Goal: Task Accomplishment & Management: Use online tool/utility

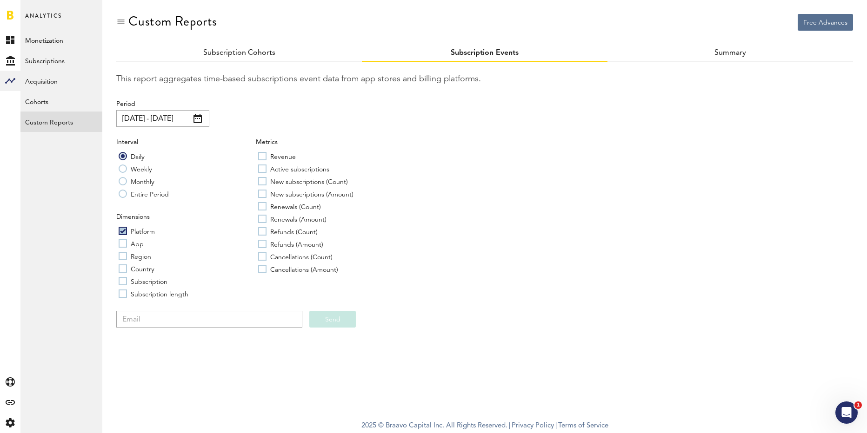
click at [9, 17] on link at bounding box center [10, 14] width 7 height 9
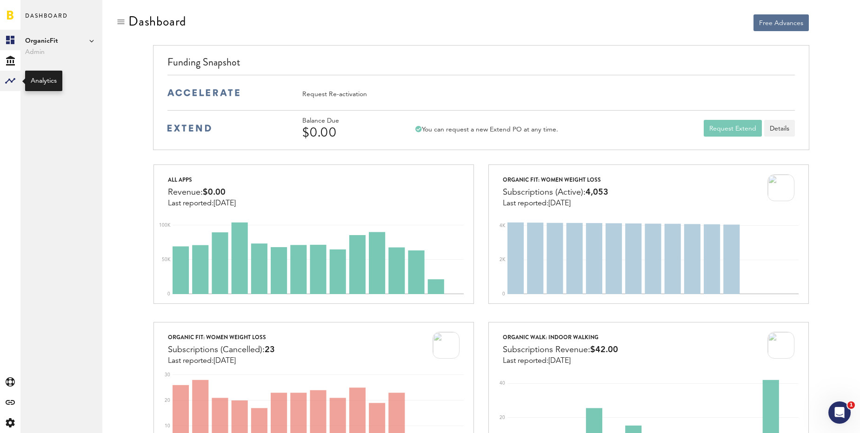
click at [13, 79] on rect at bounding box center [10, 80] width 11 height 11
click at [46, 120] on link "Custom Reports" at bounding box center [61, 122] width 82 height 20
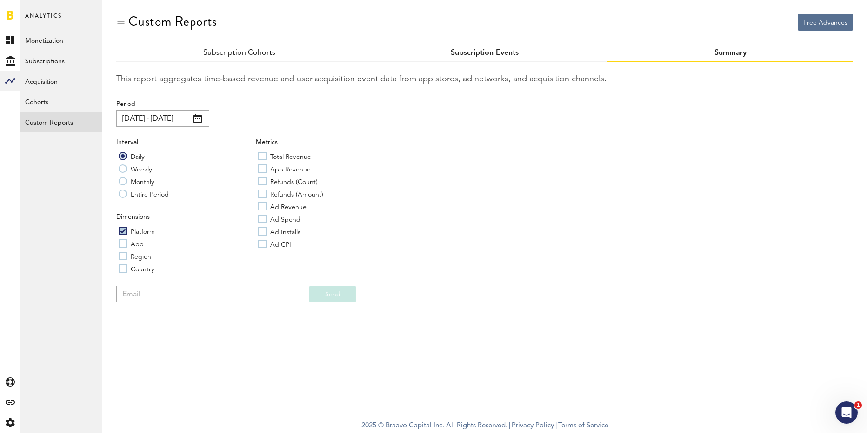
click at [457, 52] on link "Subscription Events" at bounding box center [484, 52] width 68 height 7
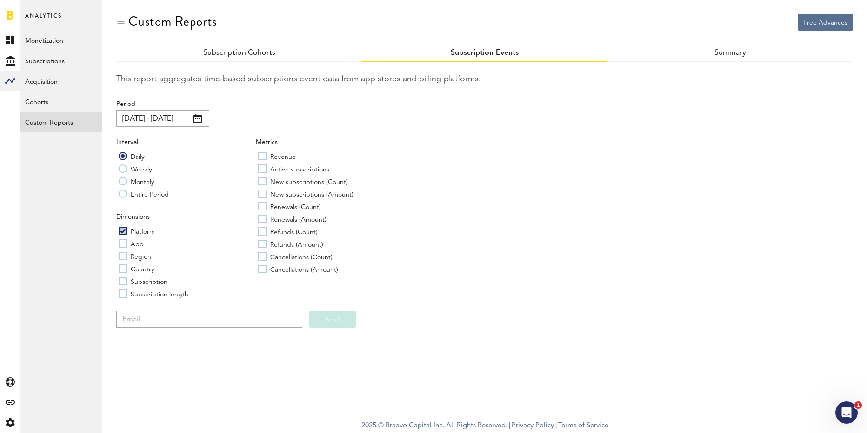
click at [124, 191] on label "Entire Period" at bounding box center [144, 193] width 50 height 9
radio input "true"
click at [124, 243] on label "App" at bounding box center [131, 243] width 25 height 9
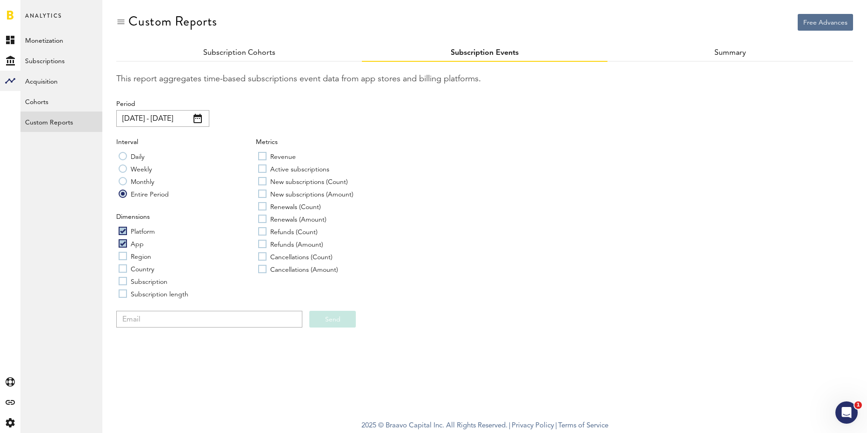
checkbox input "true"
click at [265, 158] on label "Revenue" at bounding box center [277, 156] width 38 height 9
checkbox input "true"
click at [262, 166] on label "Active subscriptions" at bounding box center [293, 168] width 71 height 9
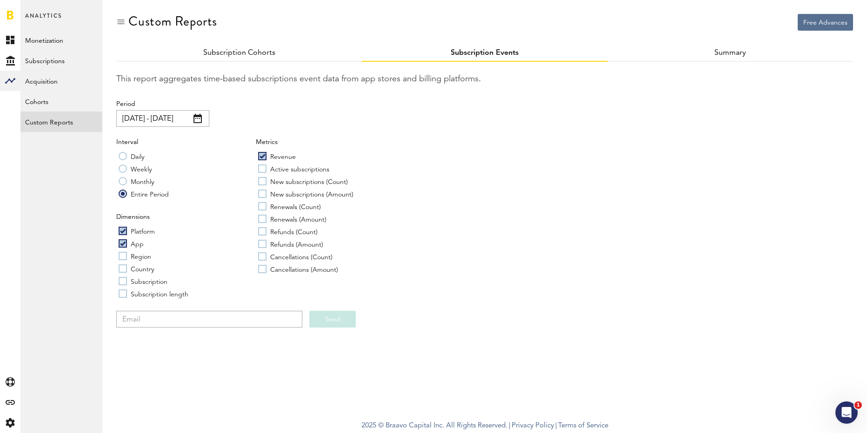
checkbox input "true"
click at [262, 179] on label "New subscriptions (Count)" at bounding box center [303, 181] width 90 height 9
checkbox input "true"
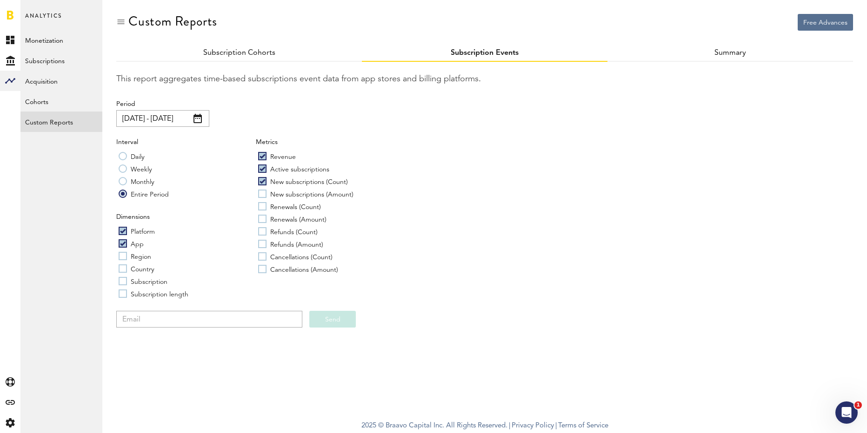
click at [261, 193] on label "New subscriptions (Amount)" at bounding box center [305, 193] width 95 height 9
checkbox input "true"
click at [262, 205] on label "Renewals (Count)" at bounding box center [289, 206] width 63 height 9
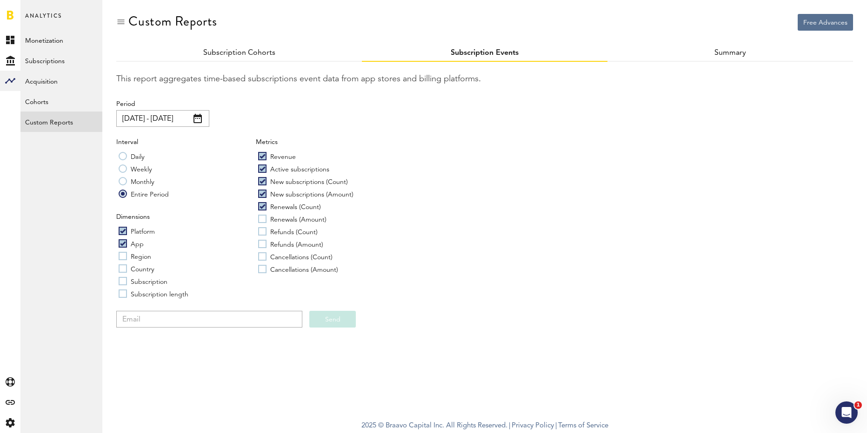
checkbox input "true"
click at [260, 219] on label "Renewals (Amount)" at bounding box center [292, 218] width 68 height 9
checkbox input "true"
drag, startPoint x: 262, startPoint y: 228, endPoint x: 260, endPoint y: 234, distance: 6.5
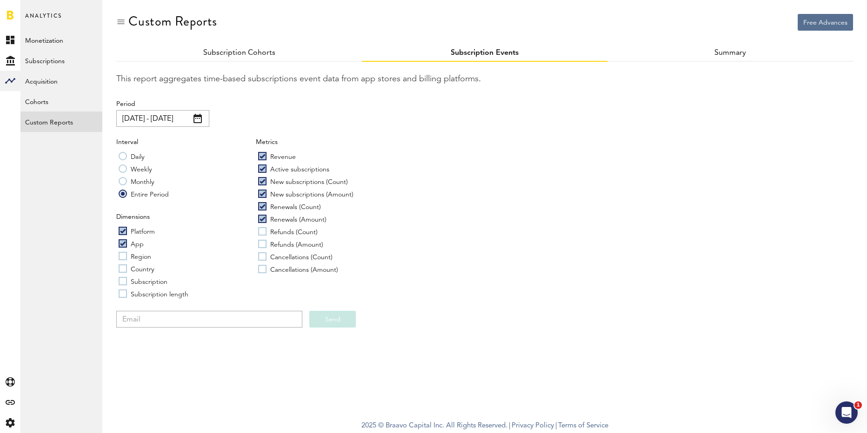
click at [262, 228] on label "Refunds (Count)" at bounding box center [288, 231] width 60 height 9
checkbox input "true"
click at [259, 244] on label "Refunds (Amount)" at bounding box center [290, 243] width 65 height 9
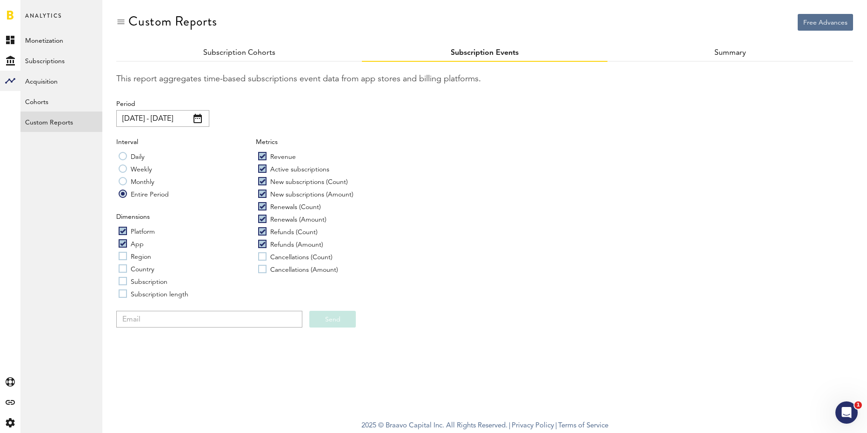
checkbox input "true"
click at [262, 257] on label "Cancellations (Count)" at bounding box center [295, 256] width 74 height 9
checkbox input "true"
click at [261, 267] on label "Cancellations (Amount)" at bounding box center [298, 269] width 80 height 9
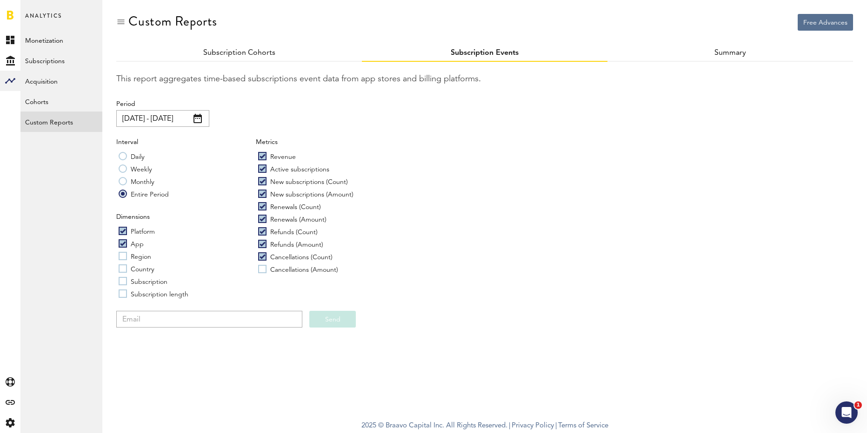
checkbox input "true"
click at [221, 322] on input "email" at bounding box center [209, 319] width 186 height 17
type input "[PERSON_NAME][EMAIL_ADDRESS][DOMAIN_NAME]"
click at [324, 315] on button "Send" at bounding box center [332, 319] width 46 height 17
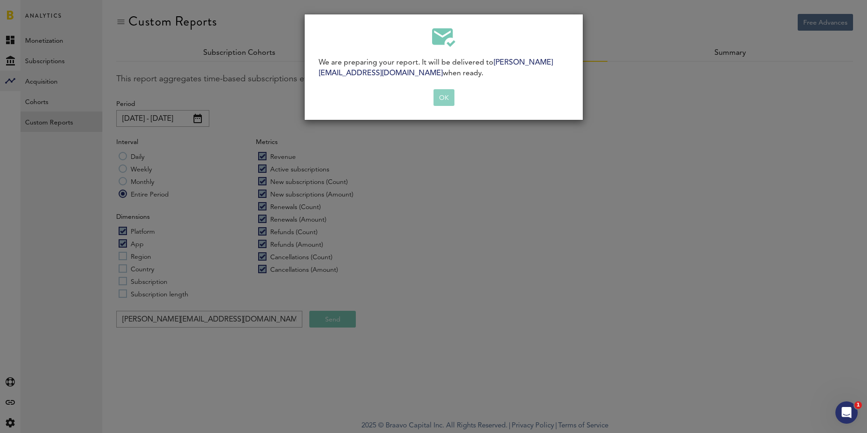
click at [440, 96] on button "OK" at bounding box center [443, 97] width 21 height 17
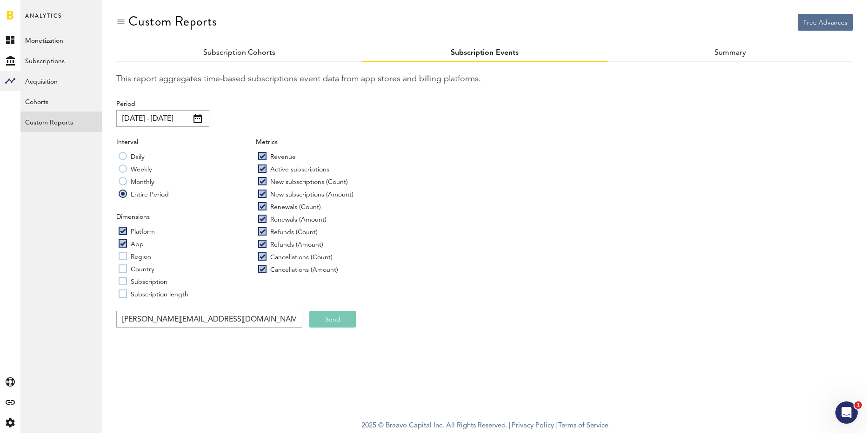
click at [123, 157] on label "Daily" at bounding box center [132, 156] width 26 height 9
radio input "true"
click at [201, 119] on span at bounding box center [197, 118] width 8 height 9
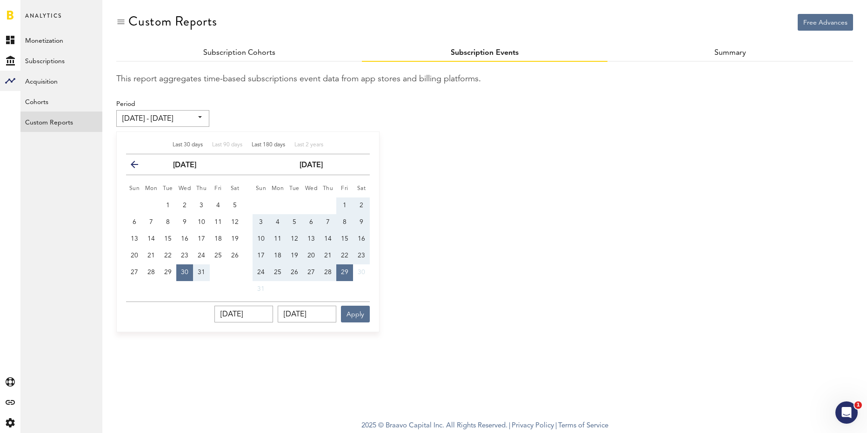
click at [258, 143] on span "Last 180 days" at bounding box center [268, 145] width 33 height 6
type input "[DATE] - [DATE]"
type input "[DATE]"
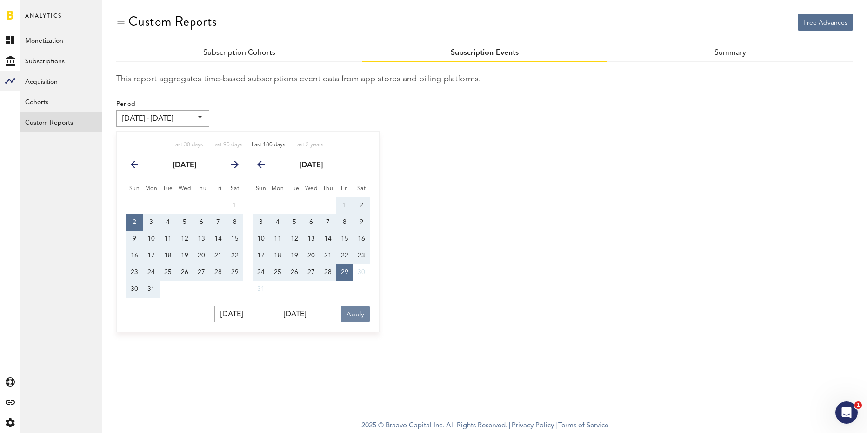
click at [357, 316] on button "Apply" at bounding box center [355, 314] width 29 height 17
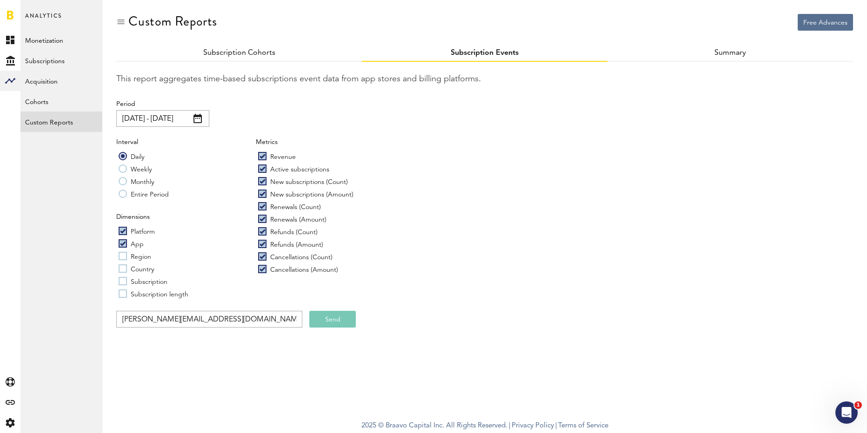
click at [119, 192] on label "Entire Period" at bounding box center [144, 193] width 50 height 9
radio input "true"
click at [324, 324] on button "Send" at bounding box center [332, 319] width 46 height 17
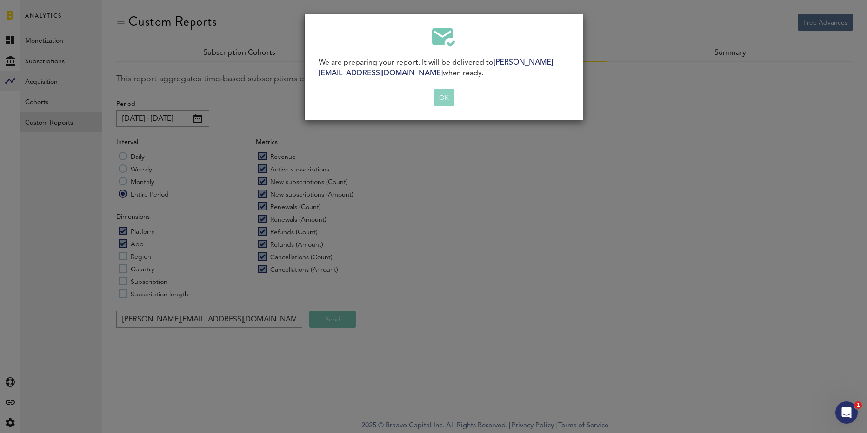
click at [443, 98] on button "OK" at bounding box center [443, 97] width 21 height 17
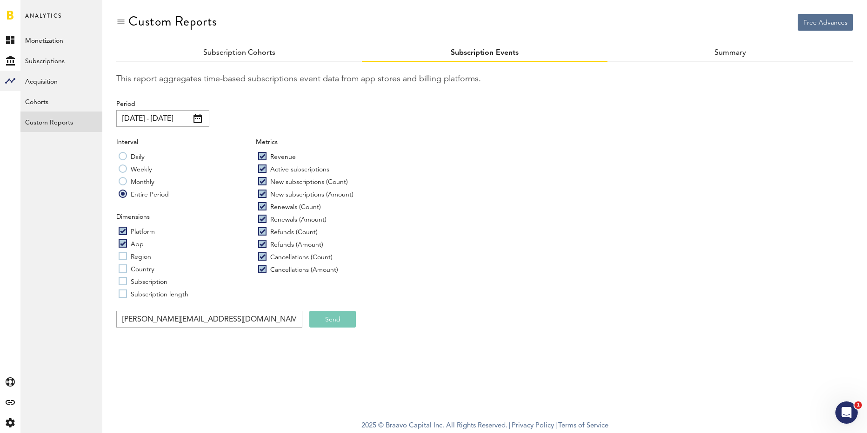
click at [122, 159] on label "Daily" at bounding box center [132, 156] width 26 height 9
radio input "true"
click at [334, 318] on button "Send" at bounding box center [332, 319] width 46 height 17
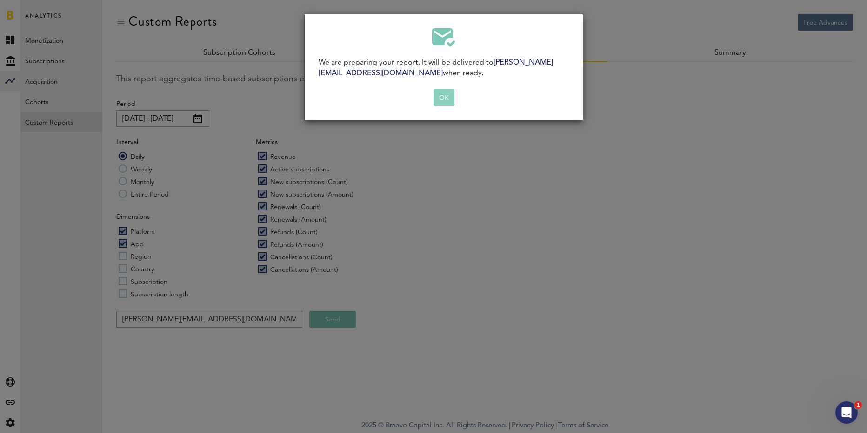
click at [446, 98] on button "OK" at bounding box center [443, 97] width 21 height 17
